Goal: Task Accomplishment & Management: Use online tool/utility

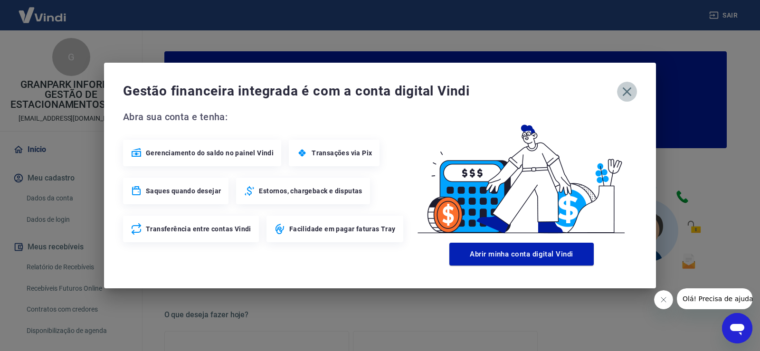
click at [628, 85] on icon "button" at bounding box center [627, 91] width 15 height 15
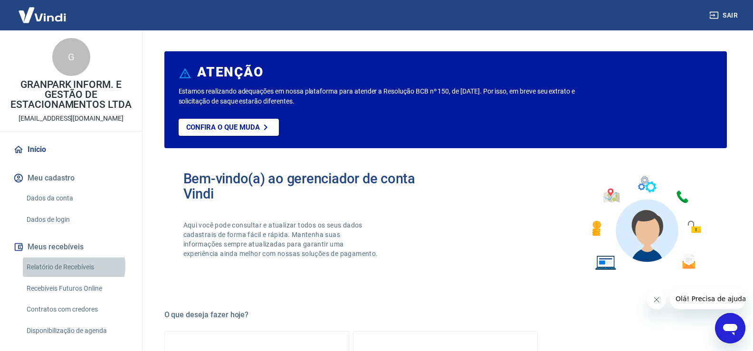
click at [71, 266] on link "Relatório de Recebíveis" at bounding box center [77, 267] width 108 height 19
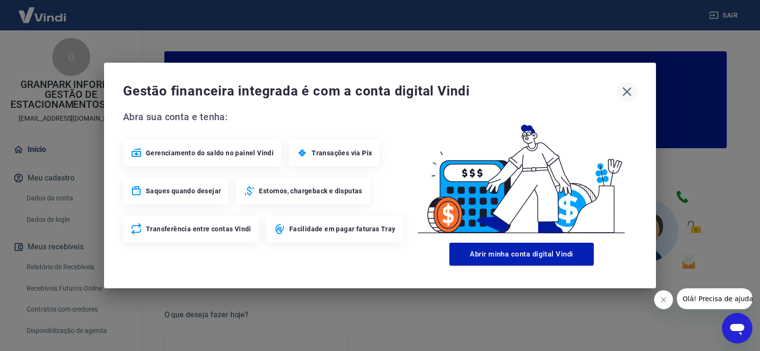
click at [626, 95] on icon "button" at bounding box center [627, 91] width 15 height 15
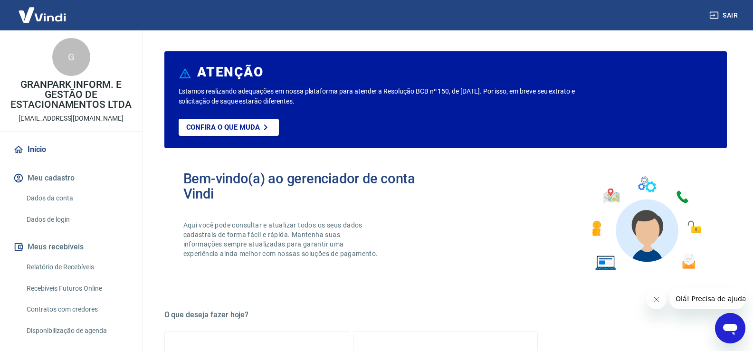
click at [57, 271] on link "Relatório de Recebíveis" at bounding box center [77, 267] width 108 height 19
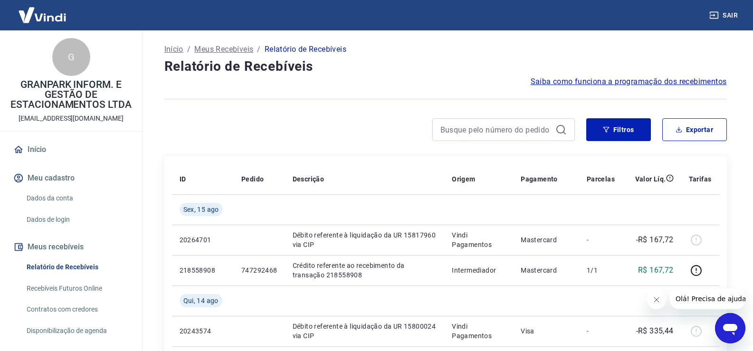
click at [364, 140] on div at bounding box center [369, 129] width 411 height 23
